Goal: Find contact information: Find contact information

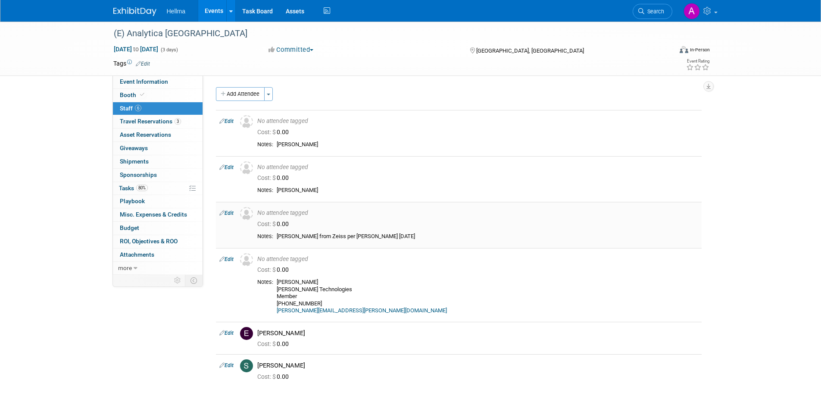
drag, startPoint x: 277, startPoint y: 236, endPoint x: 292, endPoint y: 236, distance: 15.1
click at [292, 236] on div "[PERSON_NAME] from Zeiss per [PERSON_NAME] [DATE]" at bounding box center [488, 236] width 422 height 7
drag, startPoint x: 329, startPoint y: 260, endPoint x: 320, endPoint y: 254, distance: 10.6
click at [328, 260] on div "No attendee tagged" at bounding box center [477, 259] width 441 height 8
drag, startPoint x: 278, startPoint y: 235, endPoint x: 315, endPoint y: 236, distance: 37.1
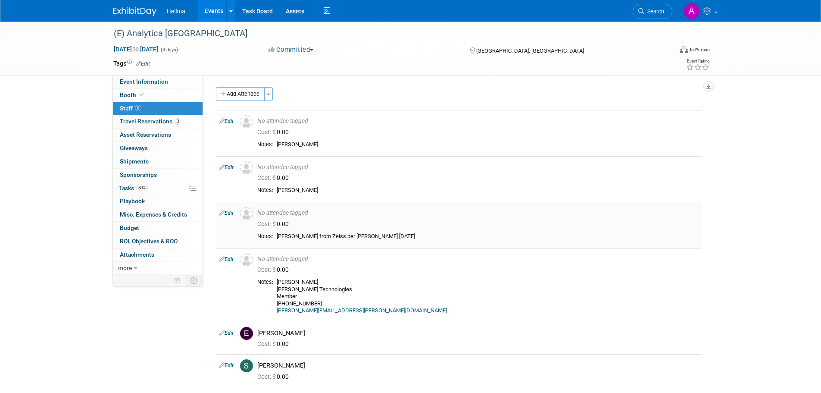
click at [315, 236] on div "[PERSON_NAME] from Zeiss per [PERSON_NAME] [DATE]" at bounding box center [488, 236] width 422 height 7
copy div "[PERSON_NAME] from [PERSON_NAME]"
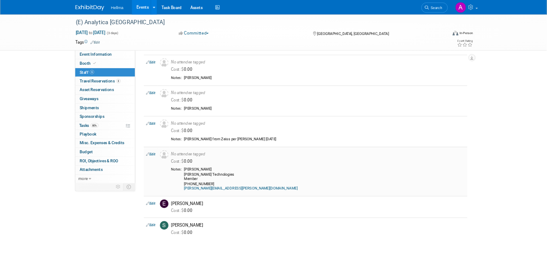
scroll to position [43, 0]
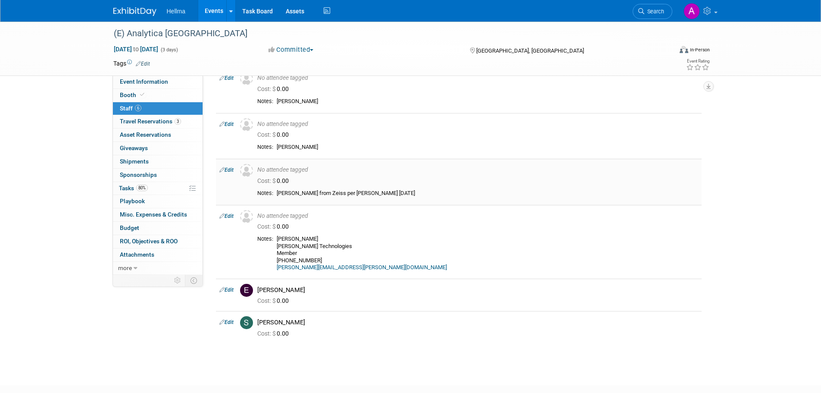
click at [359, 184] on div "Cost: $ 0.00" at bounding box center [477, 181] width 441 height 8
click at [744, 213] on div "(E) Analytica [GEOGRAPHIC_DATA] [DATE] to [DATE] (3 days) [DATE] to [DATE] Comm…" at bounding box center [410, 173] width 821 height 391
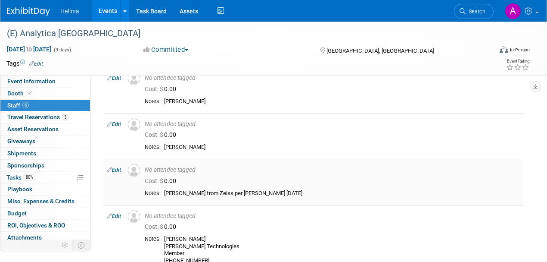
click at [109, 166] on icon at bounding box center [109, 169] width 5 height 9
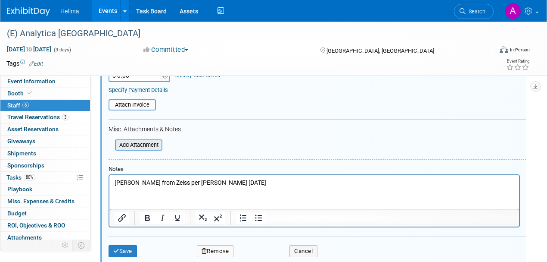
scroll to position [247, 0]
drag, startPoint x: 129, startPoint y: 182, endPoint x: 234, endPoint y: 183, distance: 104.7
click at [234, 183] on p "[PERSON_NAME] from Zeiss per [PERSON_NAME] [DATE]" at bounding box center [315, 182] width 400 height 9
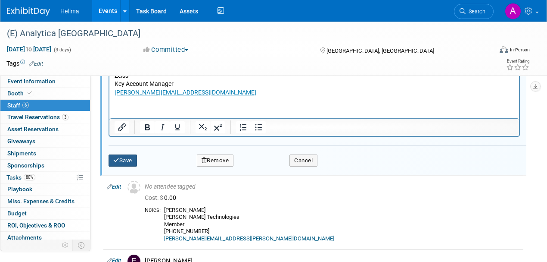
click at [127, 157] on button "Save" at bounding box center [123, 160] width 28 height 12
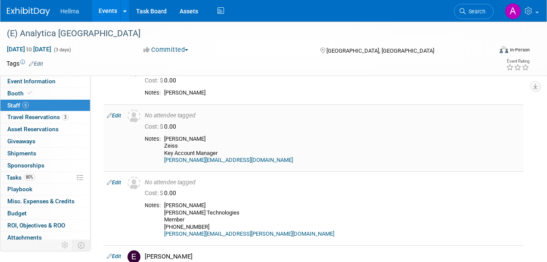
scroll to position [131, 0]
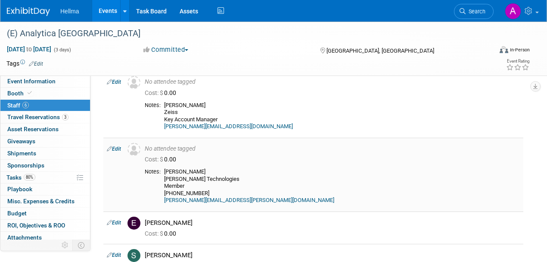
drag, startPoint x: 212, startPoint y: 175, endPoint x: 167, endPoint y: 172, distance: 44.9
click at [167, 172] on div "[PERSON_NAME] [PERSON_NAME] Technologies Member [PHONE_NUMBER] [PERSON_NAME][EM…" at bounding box center [342, 186] width 356 height 36
click at [205, 175] on div "[PERSON_NAME] [PERSON_NAME] Technologies Member [PHONE_NUMBER] [PERSON_NAME][EM…" at bounding box center [342, 186] width 356 height 36
click at [243, 177] on div "[PERSON_NAME] [PERSON_NAME] Technologies Member [PHONE_NUMBER] [PERSON_NAME][EM…" at bounding box center [342, 186] width 356 height 36
drag, startPoint x: 242, startPoint y: 178, endPoint x: 163, endPoint y: 172, distance: 78.7
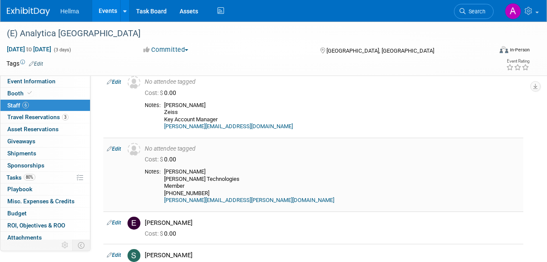
click at [163, 172] on td "[PERSON_NAME] [PERSON_NAME] Technologies Member [PHONE_NUMBER] [PERSON_NAME][EM…" at bounding box center [340, 186] width 359 height 36
copy div "[PERSON_NAME] [PERSON_NAME] Technologies"
click at [237, 171] on div "[PERSON_NAME] [PERSON_NAME] Technologies Member [PHONE_NUMBER] [PERSON_NAME][EM…" at bounding box center [342, 186] width 356 height 36
drag, startPoint x: 166, startPoint y: 176, endPoint x: 241, endPoint y: 178, distance: 74.6
click at [241, 178] on div "[PERSON_NAME] [PERSON_NAME] Technologies Member [PHONE_NUMBER] [PERSON_NAME][EM…" at bounding box center [342, 186] width 356 height 36
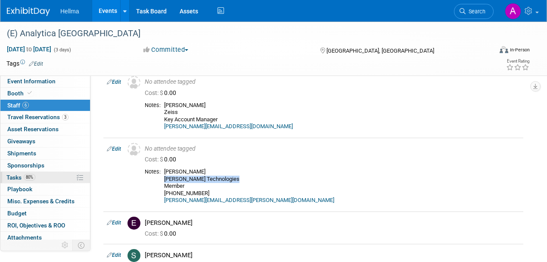
copy div "[PERSON_NAME] Technologies"
click at [277, 177] on div "[PERSON_NAME] [PERSON_NAME] Technologies Member [PHONE_NUMBER] [PERSON_NAME][EM…" at bounding box center [342, 186] width 356 height 36
drag, startPoint x: 166, startPoint y: 177, endPoint x: 242, endPoint y: 178, distance: 76.7
click at [242, 178] on div "[PERSON_NAME] [PERSON_NAME] Technologies Member [PHONE_NUMBER] [PERSON_NAME][EM…" at bounding box center [342, 186] width 356 height 36
copy div "[PERSON_NAME] Technologies"
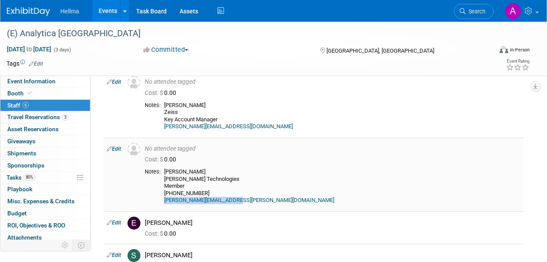
drag, startPoint x: 241, startPoint y: 200, endPoint x: 165, endPoint y: 202, distance: 75.9
click at [165, 202] on div "[PERSON_NAME] [PERSON_NAME] Technologies Member [PHONE_NUMBER] [PERSON_NAME][EM…" at bounding box center [342, 186] width 356 height 36
copy link "[PERSON_NAME][EMAIL_ADDRESS][PERSON_NAME][DOMAIN_NAME]"
click at [251, 182] on div "[PERSON_NAME] [PERSON_NAME] Technologies Member [PHONE_NUMBER] [PERSON_NAME][EM…" at bounding box center [342, 186] width 356 height 36
